Goal: Navigation & Orientation: Find specific page/section

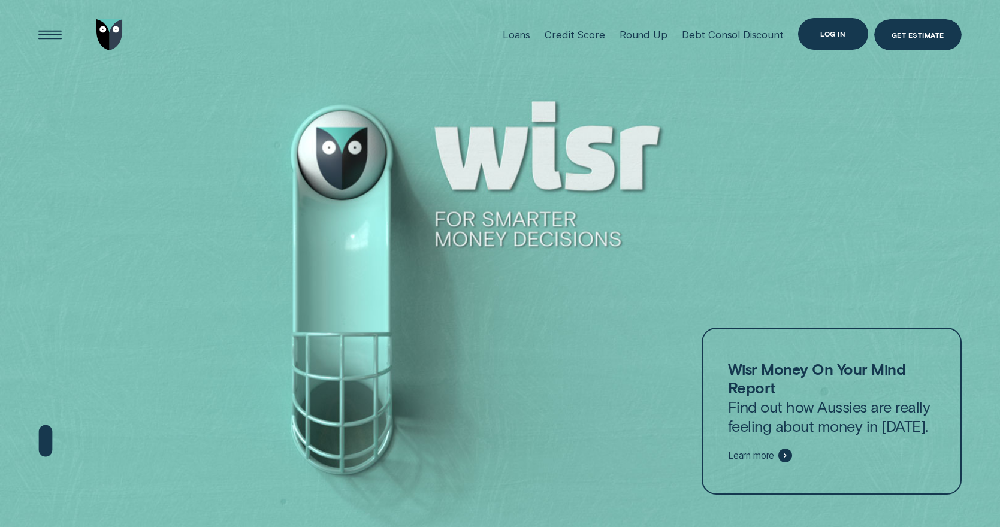
click at [831, 37] on div "Log in" at bounding box center [832, 34] width 25 height 6
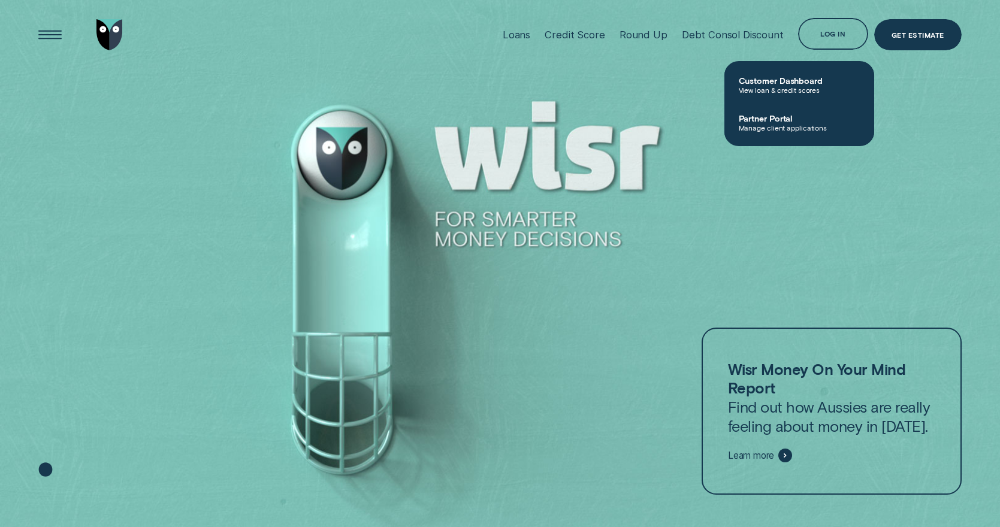
click at [653, 83] on div at bounding box center [500, 264] width 1000 height 528
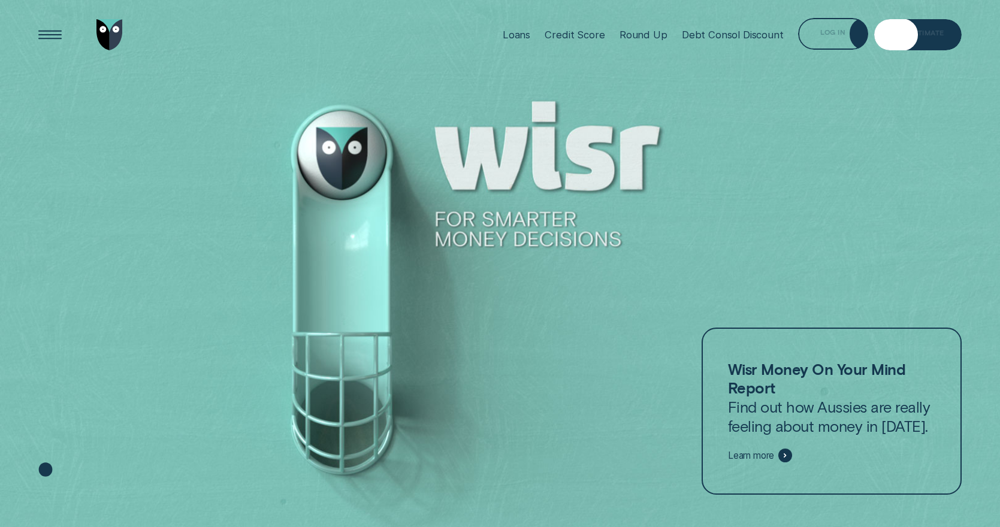
click at [875, 19] on div "Get Estimate" at bounding box center [917, 35] width 87 height 32
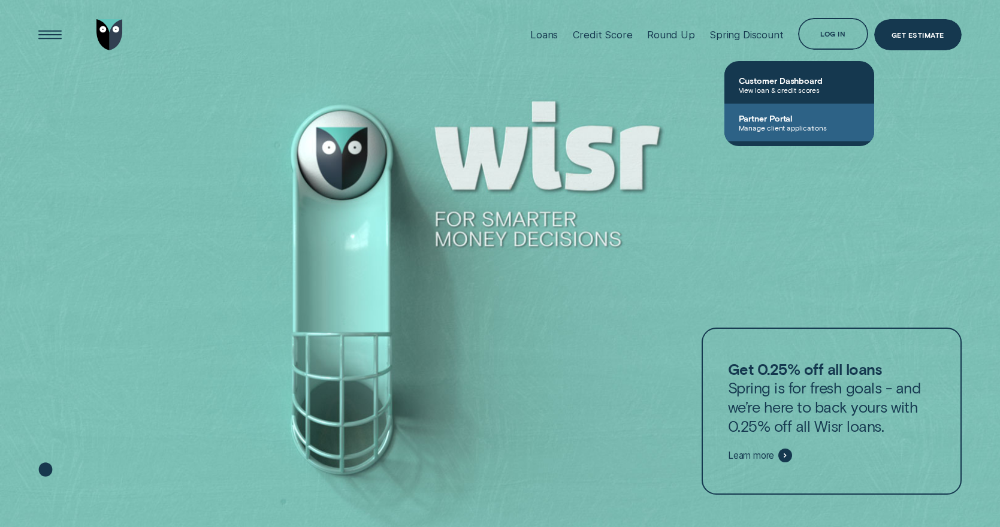
click at [764, 125] on span "Manage client applications" at bounding box center [798, 127] width 121 height 8
